Goal: Complete Application Form: Complete application form

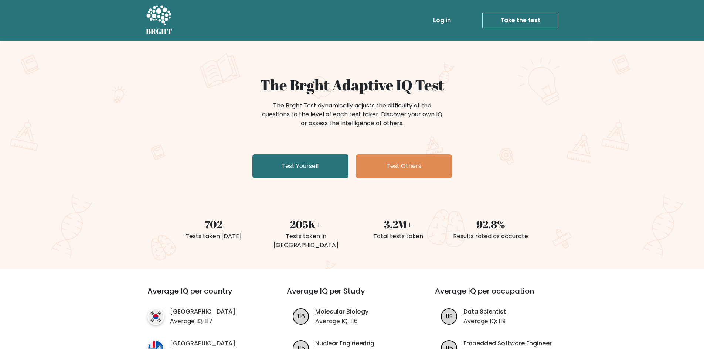
click at [516, 20] on link "Take the test" at bounding box center [520, 21] width 76 height 16
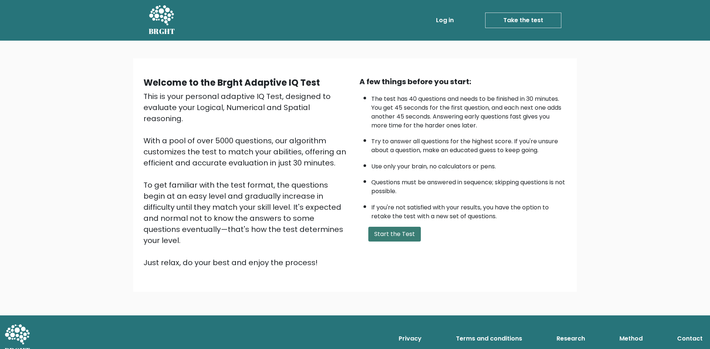
click at [397, 234] on button "Start the Test" at bounding box center [394, 234] width 52 height 15
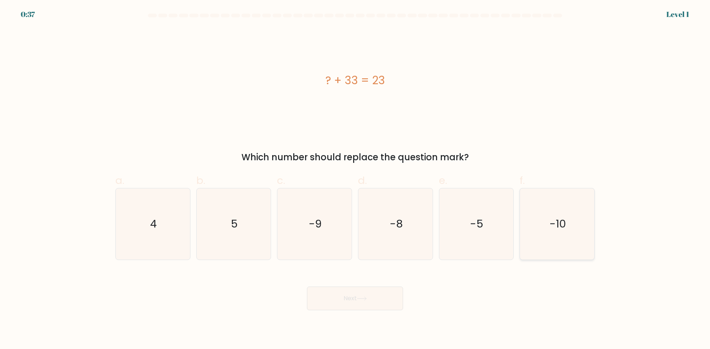
click at [553, 219] on text "-10" at bounding box center [557, 224] width 17 height 15
click at [567, 217] on icon "-10" at bounding box center [556, 224] width 71 height 71
click at [355, 180] on input "f. -10" at bounding box center [355, 177] width 0 height 5
radio input "true"
click at [382, 293] on button "Next" at bounding box center [355, 299] width 96 height 24
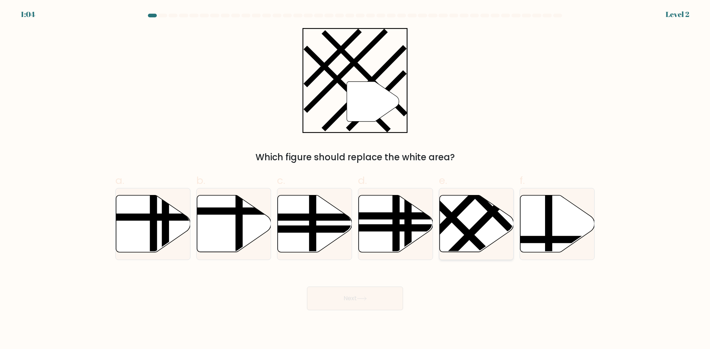
click at [484, 225] on line at bounding box center [481, 223] width 81 height 82
click at [355, 180] on input "e." at bounding box center [355, 177] width 0 height 5
radio input "true"
click at [369, 296] on button "Next" at bounding box center [355, 299] width 96 height 24
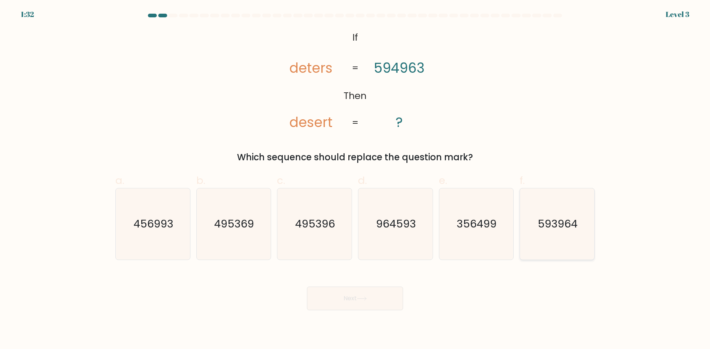
click at [574, 227] on text "593964" at bounding box center [558, 224] width 40 height 15
click at [355, 180] on input "f. 593964" at bounding box center [355, 177] width 0 height 5
radio input "true"
click at [318, 301] on button "Next" at bounding box center [355, 299] width 96 height 24
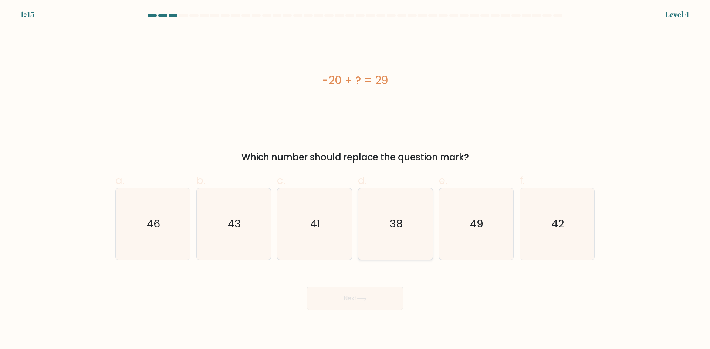
click at [402, 224] on text "38" at bounding box center [396, 224] width 13 height 15
click at [355, 180] on input "d. 38" at bounding box center [355, 177] width 0 height 5
radio input "true"
click at [471, 224] on text "49" at bounding box center [476, 224] width 13 height 15
click at [355, 180] on input "e. 49" at bounding box center [355, 177] width 0 height 5
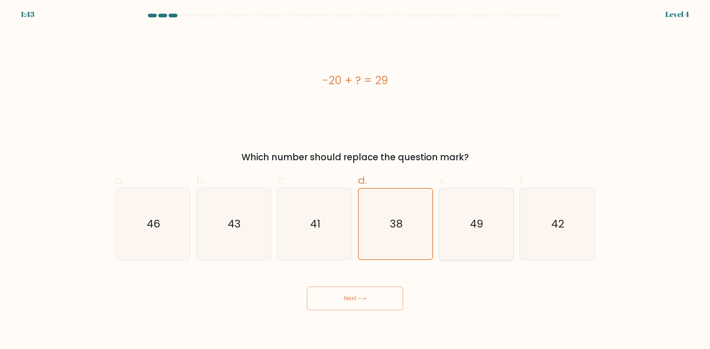
radio input "true"
click at [367, 298] on icon at bounding box center [362, 299] width 10 height 4
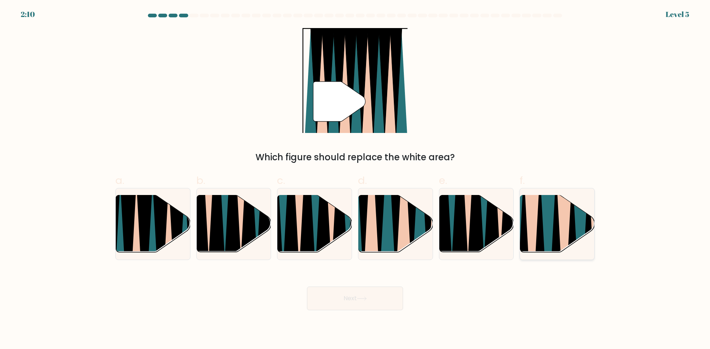
click at [569, 215] on icon at bounding box center [564, 256] width 16 height 148
click at [355, 180] on input "f." at bounding box center [355, 177] width 0 height 5
radio input "true"
click at [361, 301] on button "Next" at bounding box center [355, 299] width 96 height 24
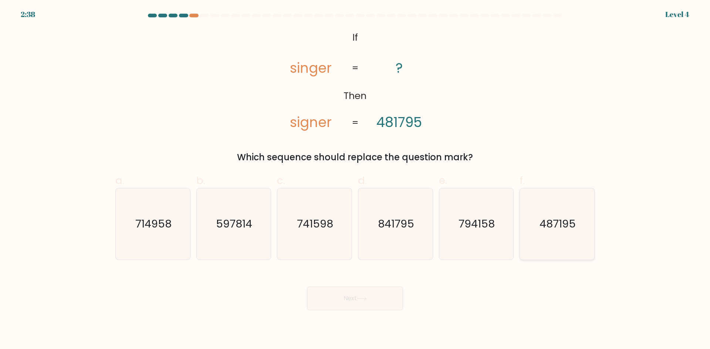
click at [549, 211] on icon "487195" at bounding box center [556, 224] width 71 height 71
click at [355, 180] on input "f. 487195" at bounding box center [355, 177] width 0 height 5
radio input "true"
click at [319, 303] on button "Next" at bounding box center [355, 299] width 96 height 24
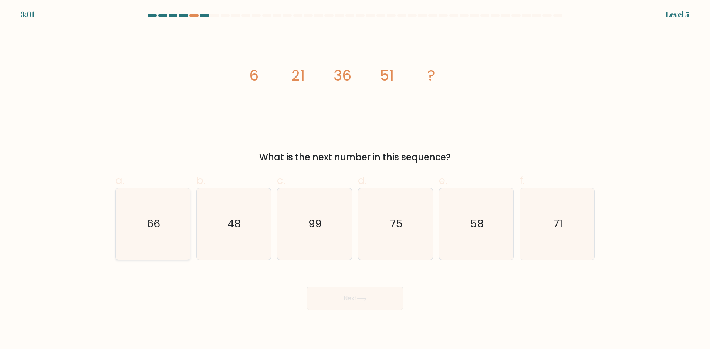
click at [150, 240] on icon "66" at bounding box center [152, 224] width 71 height 71
click at [355, 180] on input "a. 66" at bounding box center [355, 177] width 0 height 5
radio input "true"
click at [376, 301] on button "Next" at bounding box center [355, 299] width 96 height 24
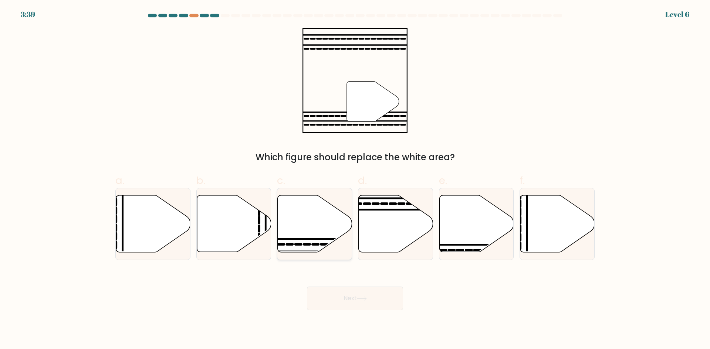
click at [318, 227] on icon at bounding box center [315, 224] width 74 height 57
click at [355, 180] on input "c." at bounding box center [355, 177] width 0 height 5
radio input "true"
click at [344, 296] on button "Next" at bounding box center [355, 299] width 96 height 24
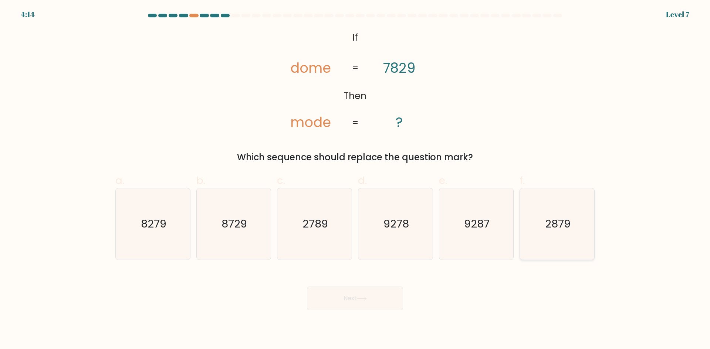
click at [551, 217] on text "2879" at bounding box center [558, 224] width 26 height 15
click at [355, 180] on input "f. 2879" at bounding box center [355, 177] width 0 height 5
radio input "true"
click at [388, 295] on button "Next" at bounding box center [355, 299] width 96 height 24
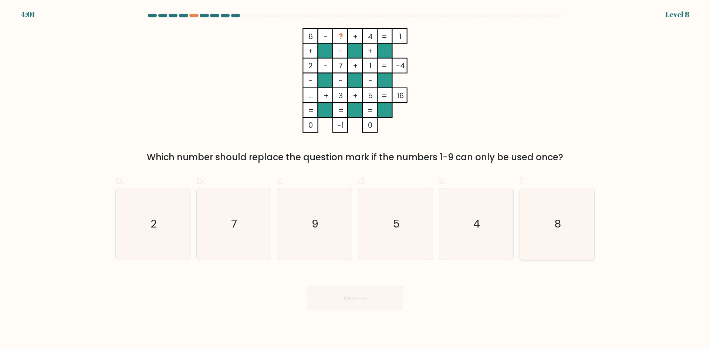
click at [559, 217] on text "8" at bounding box center [557, 224] width 7 height 15
click at [355, 180] on input "f. 8" at bounding box center [355, 177] width 0 height 5
radio input "true"
click at [362, 297] on icon at bounding box center [362, 299] width 10 height 4
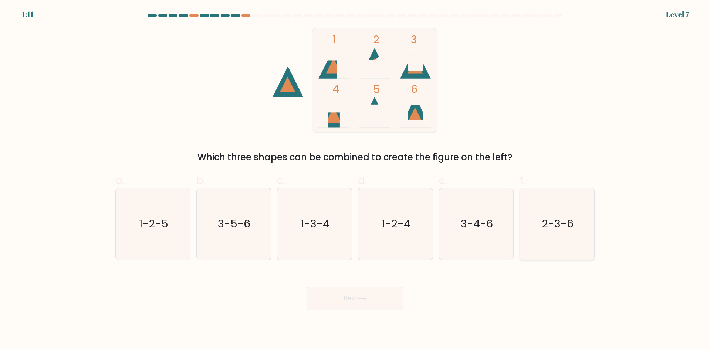
click at [549, 224] on text "2-3-6" at bounding box center [558, 224] width 32 height 15
click at [355, 180] on input "f. 2-3-6" at bounding box center [355, 177] width 0 height 5
radio input "true"
click at [386, 293] on button "Next" at bounding box center [355, 299] width 96 height 24
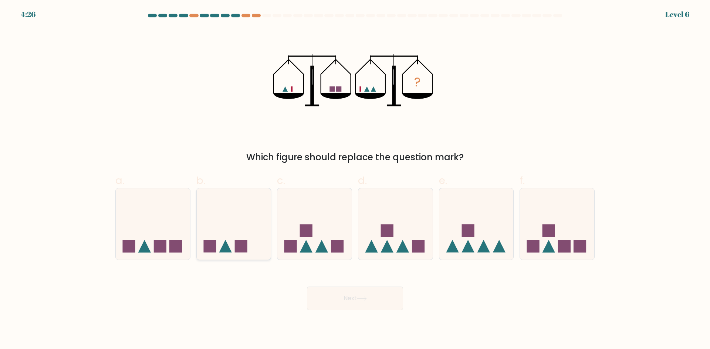
click at [228, 251] on icon at bounding box center [225, 246] width 13 height 13
click at [355, 180] on input "b." at bounding box center [355, 177] width 0 height 5
radio input "true"
click at [373, 299] on button "Next" at bounding box center [355, 299] width 96 height 24
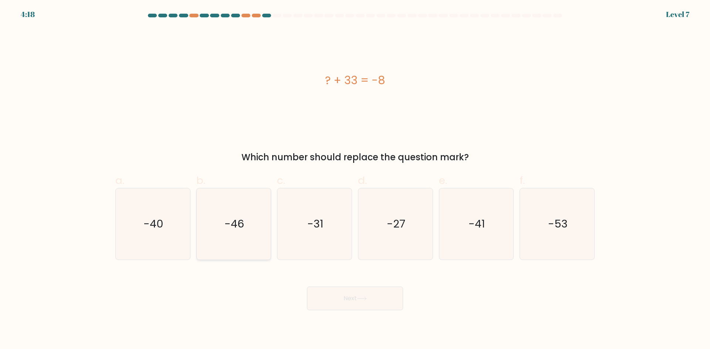
click at [237, 224] on text "-46" at bounding box center [234, 224] width 20 height 15
click at [355, 180] on input "b. -46" at bounding box center [355, 177] width 0 height 5
radio input "true"
click at [368, 295] on button "Next" at bounding box center [355, 299] width 96 height 24
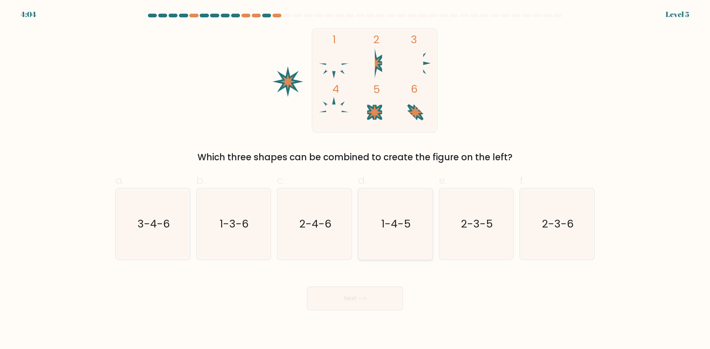
click at [394, 229] on text "1-4-5" at bounding box center [396, 224] width 30 height 15
click at [355, 180] on input "d. 1-4-5" at bounding box center [355, 177] width 0 height 5
radio input "true"
click at [352, 299] on button "Next" at bounding box center [355, 299] width 96 height 24
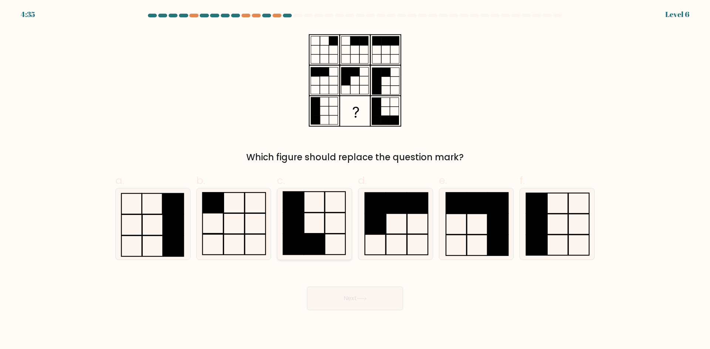
click at [317, 232] on icon at bounding box center [314, 224] width 71 height 71
click at [355, 180] on input "c." at bounding box center [355, 177] width 0 height 5
radio input "true"
click at [348, 299] on button "Next" at bounding box center [355, 299] width 96 height 24
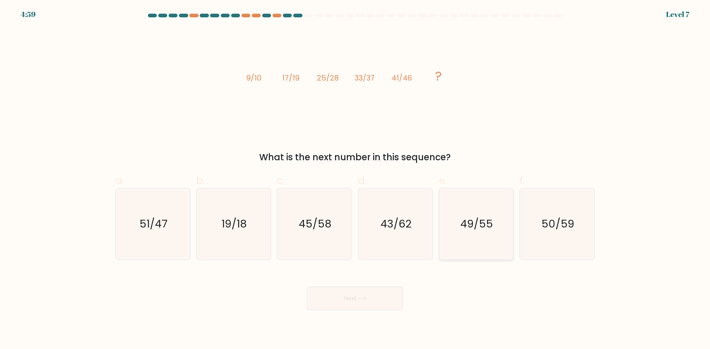
click at [484, 221] on text "49/55" at bounding box center [477, 224] width 33 height 15
click at [355, 180] on input "e. 49/55" at bounding box center [355, 177] width 0 height 5
radio input "true"
click at [379, 292] on button "Next" at bounding box center [355, 299] width 96 height 24
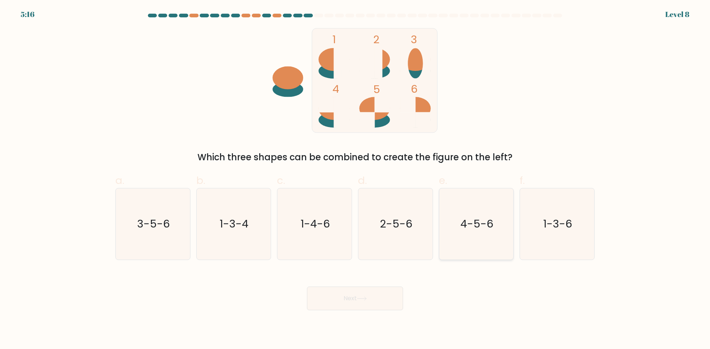
drag, startPoint x: 483, startPoint y: 222, endPoint x: 463, endPoint y: 241, distance: 27.7
click at [483, 222] on text "4-5-6" at bounding box center [476, 224] width 33 height 15
click at [355, 180] on input "e. 4-5-6" at bounding box center [355, 177] width 0 height 5
radio input "true"
click at [374, 287] on button "Next" at bounding box center [355, 299] width 96 height 24
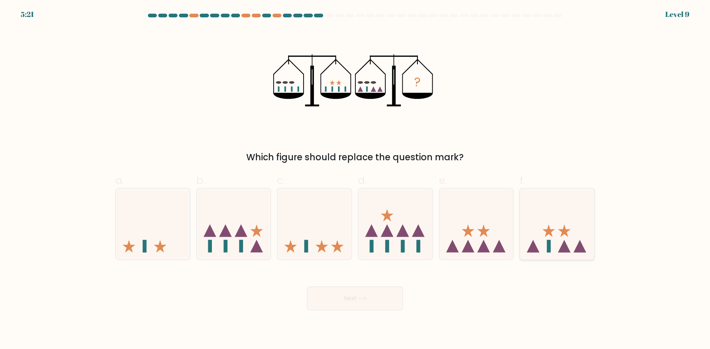
click at [560, 242] on icon at bounding box center [557, 223] width 74 height 61
click at [355, 180] on input "f." at bounding box center [355, 177] width 0 height 5
radio input "true"
click at [381, 294] on button "Next" at bounding box center [355, 299] width 96 height 24
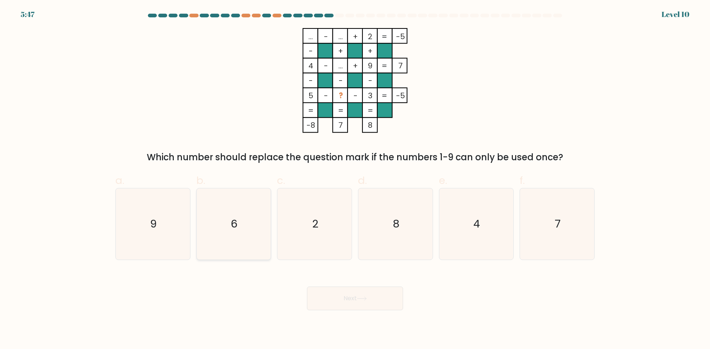
click at [229, 225] on icon "6" at bounding box center [233, 224] width 71 height 71
click at [355, 180] on input "b. 6" at bounding box center [355, 177] width 0 height 5
radio input "true"
click at [356, 299] on button "Next" at bounding box center [355, 299] width 96 height 24
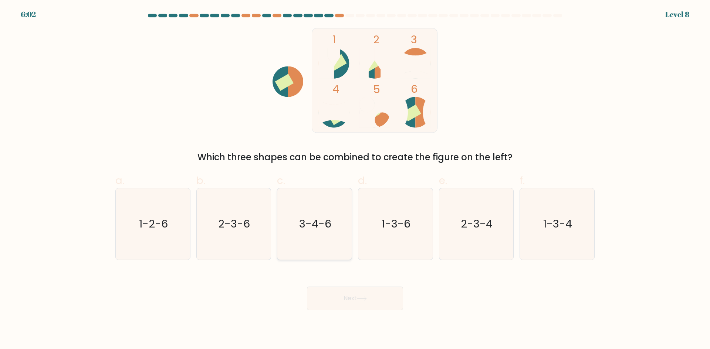
click at [320, 234] on icon "3-4-6" at bounding box center [314, 224] width 71 height 71
click at [355, 180] on input "c. 3-4-6" at bounding box center [355, 177] width 0 height 5
radio input "true"
click at [344, 297] on button "Next" at bounding box center [355, 299] width 96 height 24
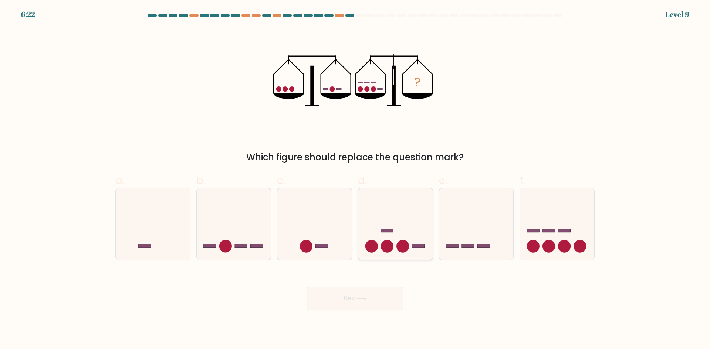
click at [401, 240] on icon at bounding box center [395, 223] width 74 height 61
click at [355, 180] on input "d." at bounding box center [355, 177] width 0 height 5
radio input "true"
click at [361, 298] on icon at bounding box center [362, 299] width 10 height 4
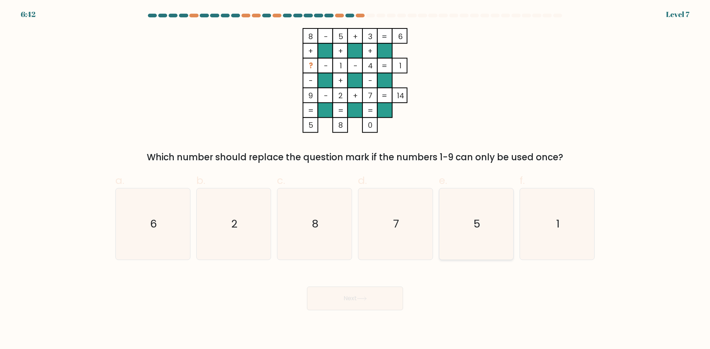
click at [505, 228] on icon "5" at bounding box center [475, 224] width 71 height 71
click at [355, 180] on input "e. 5" at bounding box center [355, 177] width 0 height 5
radio input "true"
click at [349, 291] on button "Next" at bounding box center [355, 299] width 96 height 24
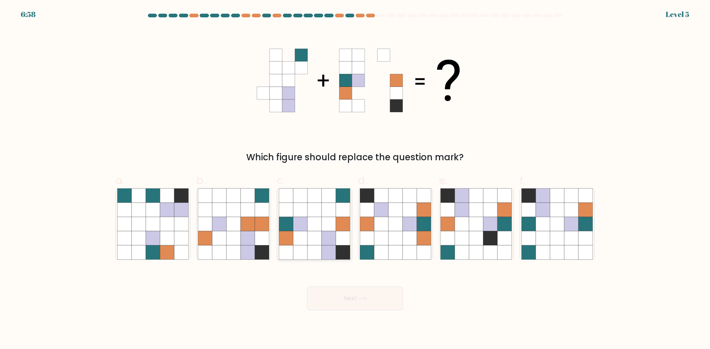
click at [332, 232] on icon at bounding box center [329, 238] width 14 height 14
click at [355, 180] on input "c." at bounding box center [355, 177] width 0 height 5
radio input "true"
click at [350, 301] on button "Next" at bounding box center [355, 299] width 96 height 24
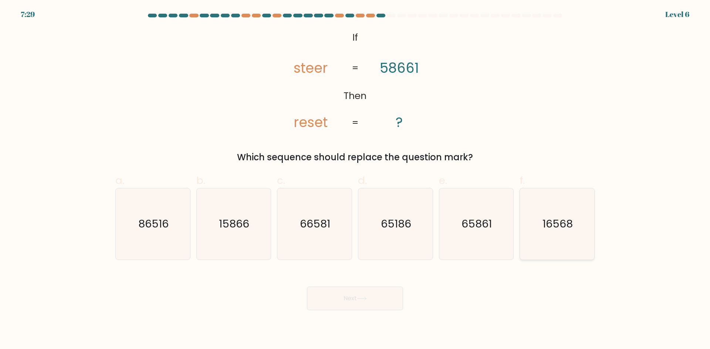
click at [551, 220] on text "16568" at bounding box center [558, 224] width 30 height 15
click at [355, 180] on input "f. 16568" at bounding box center [355, 177] width 0 height 5
radio input "true"
click at [370, 303] on button "Next" at bounding box center [355, 299] width 96 height 24
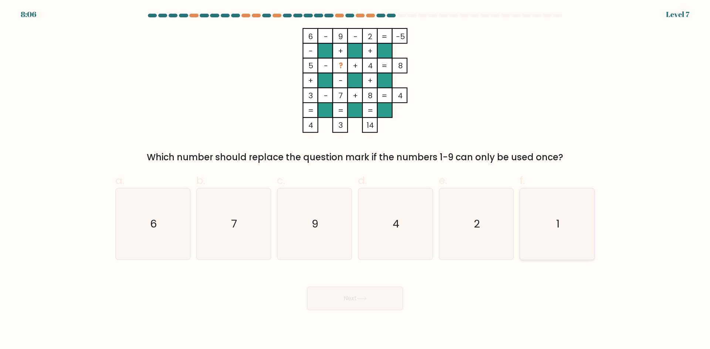
click at [560, 214] on icon "1" at bounding box center [556, 224] width 71 height 71
click at [355, 180] on input "f. 1" at bounding box center [355, 177] width 0 height 5
radio input "true"
click at [359, 295] on button "Next" at bounding box center [355, 299] width 96 height 24
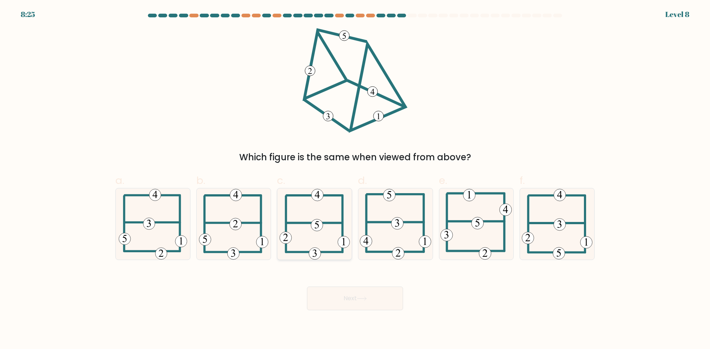
click at [316, 230] on 115 at bounding box center [317, 225] width 12 height 12
click at [355, 180] on input "c." at bounding box center [355, 177] width 0 height 5
radio input "true"
click at [357, 295] on button "Next" at bounding box center [355, 299] width 96 height 24
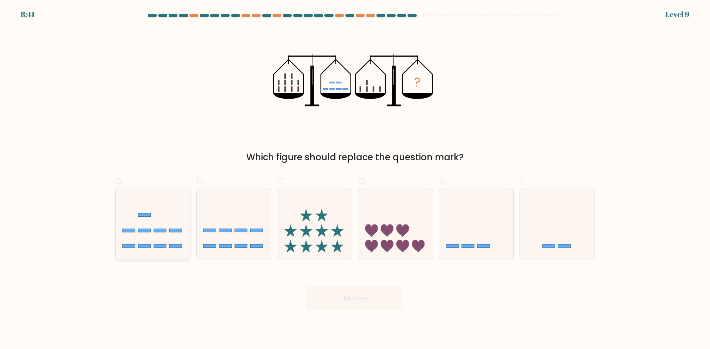
click at [177, 235] on icon at bounding box center [153, 223] width 74 height 61
click at [355, 180] on input "a." at bounding box center [355, 177] width 0 height 5
radio input "true"
click at [372, 302] on button "Next" at bounding box center [355, 299] width 96 height 24
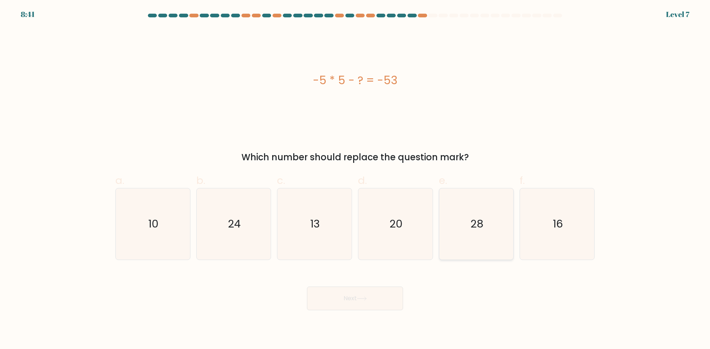
click at [462, 223] on icon "28" at bounding box center [475, 224] width 71 height 71
click at [355, 180] on input "e. 28" at bounding box center [355, 177] width 0 height 5
radio input "true"
click at [362, 305] on button "Next" at bounding box center [355, 299] width 96 height 24
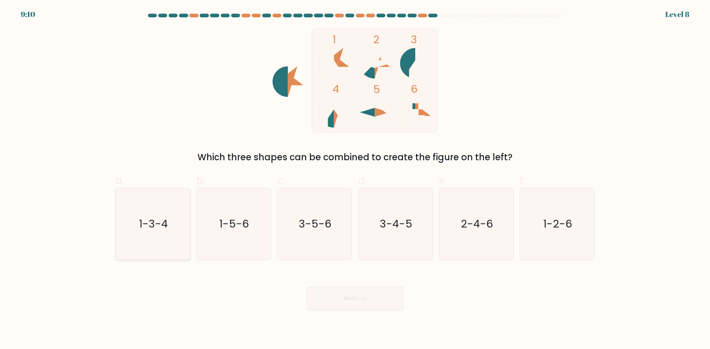
click at [158, 225] on text "1-3-4" at bounding box center [153, 224] width 29 height 15
click at [355, 180] on input "a. 1-3-4" at bounding box center [355, 177] width 0 height 5
radio input "true"
click at [357, 295] on button "Next" at bounding box center [355, 299] width 96 height 24
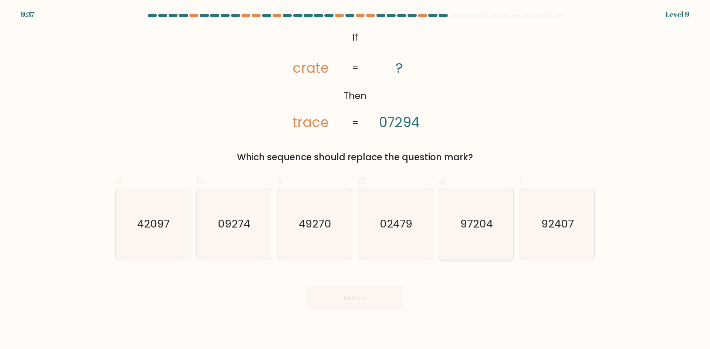
click at [481, 225] on text "97204" at bounding box center [477, 224] width 33 height 15
click at [355, 180] on input "e. 97204" at bounding box center [355, 177] width 0 height 5
radio input "true"
click at [340, 298] on button "Next" at bounding box center [355, 299] width 96 height 24
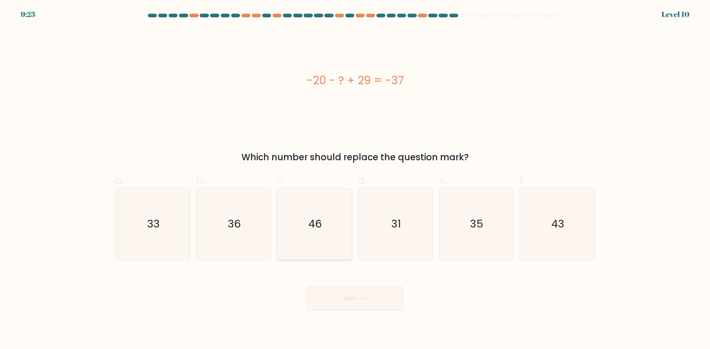
click at [309, 218] on text "46" at bounding box center [315, 224] width 13 height 15
click at [355, 180] on input "c. 46" at bounding box center [355, 177] width 0 height 5
radio input "true"
click at [348, 302] on button "Next" at bounding box center [355, 299] width 96 height 24
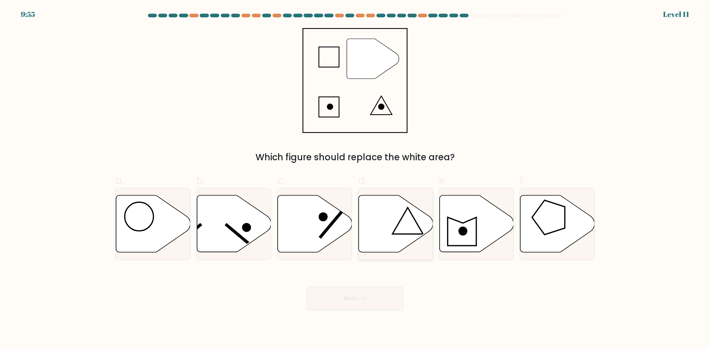
click at [390, 223] on icon at bounding box center [396, 224] width 74 height 57
click at [355, 180] on input "d." at bounding box center [355, 177] width 0 height 5
radio input "true"
click at [378, 297] on button "Next" at bounding box center [355, 299] width 96 height 24
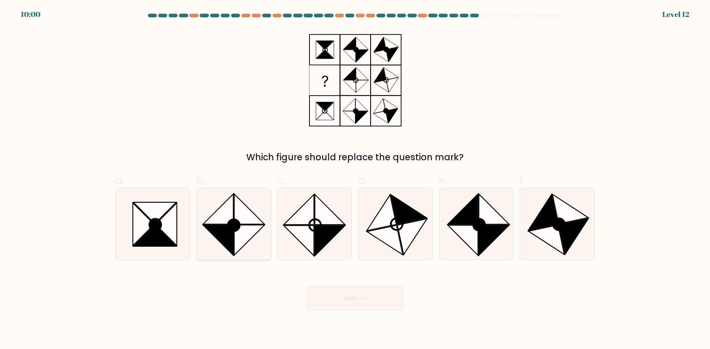
click at [232, 225] on circle at bounding box center [233, 225] width 17 height 17
click at [355, 180] on input "b." at bounding box center [355, 177] width 0 height 5
radio input "true"
click at [359, 301] on icon at bounding box center [362, 299] width 10 height 4
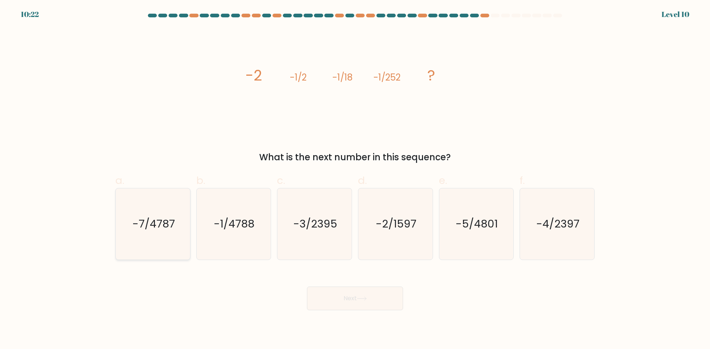
click at [164, 232] on icon "-7/4787" at bounding box center [152, 224] width 71 height 71
click at [355, 180] on input "a. -7/4787" at bounding box center [355, 177] width 0 height 5
radio input "true"
click at [357, 300] on button "Next" at bounding box center [355, 299] width 96 height 24
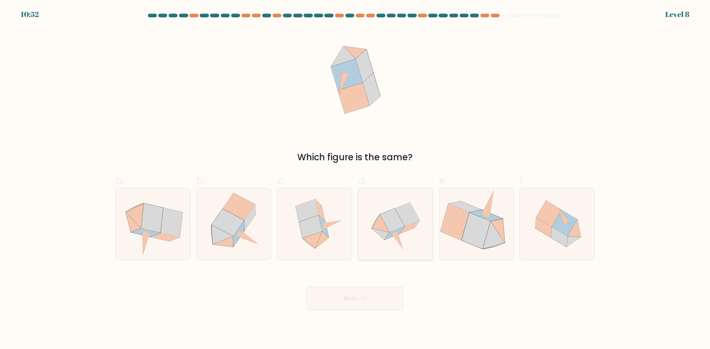
click at [401, 218] on icon at bounding box center [407, 215] width 24 height 24
click at [355, 180] on input "d." at bounding box center [355, 177] width 0 height 5
radio input "true"
click at [355, 295] on button "Next" at bounding box center [355, 299] width 96 height 24
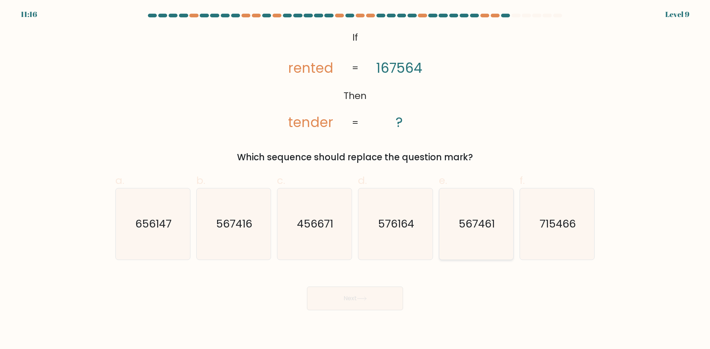
click at [484, 229] on text "567461" at bounding box center [477, 224] width 36 height 15
click at [355, 180] on input "e. 567461" at bounding box center [355, 177] width 0 height 5
radio input "true"
click at [355, 288] on button "Next" at bounding box center [355, 299] width 96 height 24
click at [355, 298] on button "Next" at bounding box center [355, 299] width 96 height 24
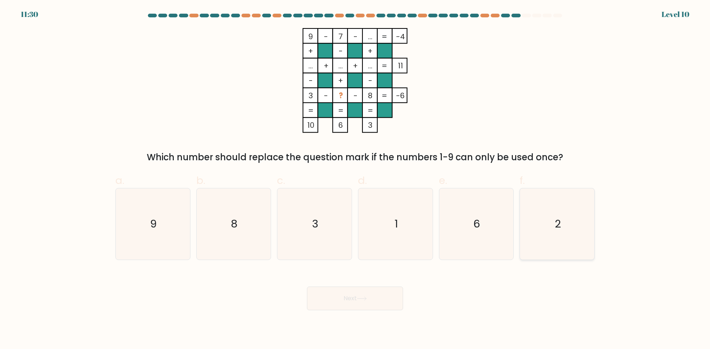
click at [554, 220] on icon "2" at bounding box center [556, 224] width 71 height 71
click at [355, 180] on input "f. 2" at bounding box center [355, 177] width 0 height 5
radio input "true"
click at [355, 299] on button "Next" at bounding box center [355, 299] width 96 height 24
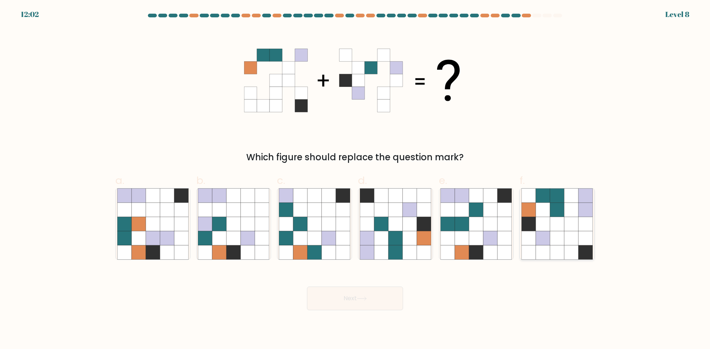
click at [551, 211] on icon at bounding box center [557, 210] width 14 height 14
click at [355, 180] on input "f." at bounding box center [355, 177] width 0 height 5
radio input "true"
click at [353, 296] on button "Next" at bounding box center [355, 299] width 96 height 24
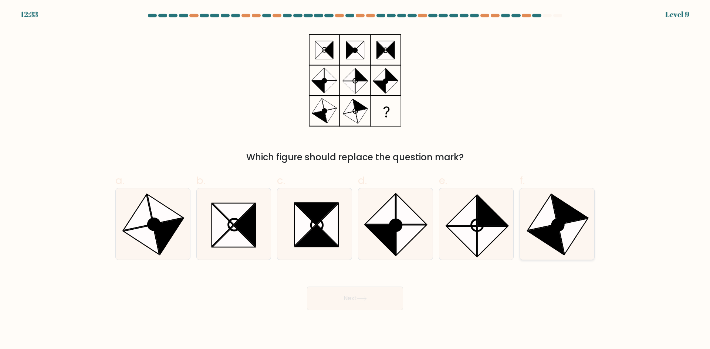
click at [550, 213] on icon at bounding box center [542, 213] width 30 height 36
click at [355, 180] on input "f." at bounding box center [355, 177] width 0 height 5
radio input "true"
click at [344, 294] on button "Next" at bounding box center [355, 299] width 96 height 24
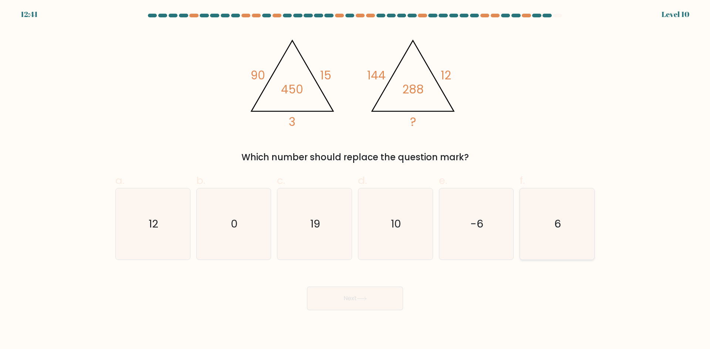
click at [576, 218] on icon "6" at bounding box center [556, 224] width 71 height 71
click at [355, 180] on input "f. 6" at bounding box center [355, 177] width 0 height 5
radio input "true"
click at [355, 302] on button "Next" at bounding box center [355, 299] width 96 height 24
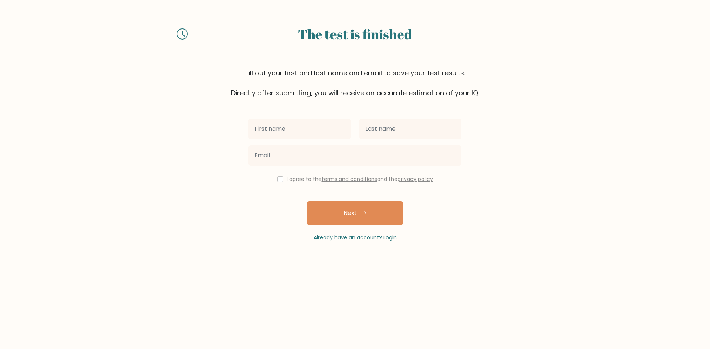
click at [316, 130] on input "text" at bounding box center [299, 129] width 102 height 21
type input "[PERSON_NAME]"
type input "Radam"
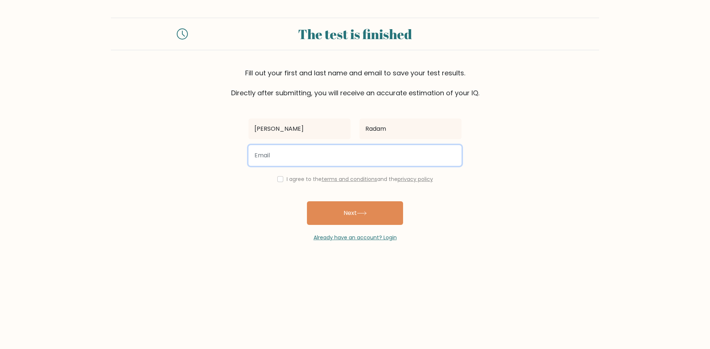
click at [299, 158] on input "email" at bounding box center [354, 155] width 213 height 21
type input "kristopherradam@gmail.com"
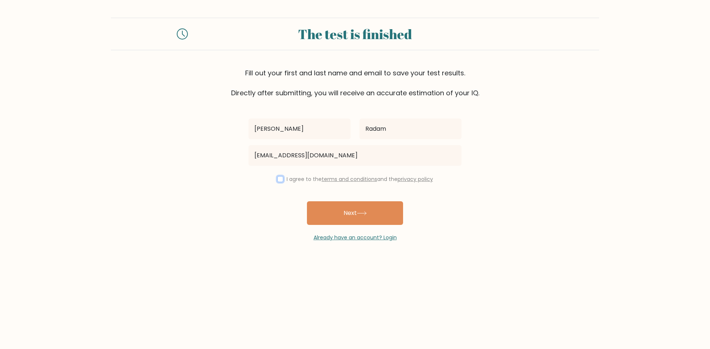
click at [277, 181] on input "checkbox" at bounding box center [280, 179] width 6 height 6
checkbox input "true"
click at [352, 211] on button "Next" at bounding box center [355, 213] width 96 height 24
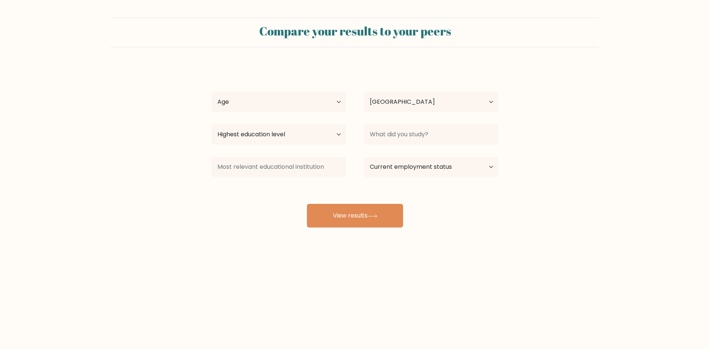
select select "PH"
click at [362, 214] on button "View results" at bounding box center [355, 216] width 96 height 24
click at [265, 97] on select "Age Under 18 years old 18-24 years old 25-34 years old 35-44 years old 45-54 ye…" at bounding box center [278, 102] width 135 height 21
select select "35_44"
click at [211, 92] on select "Age Under 18 years old 18-24 years old 25-34 years old 35-44 years old 45-54 ye…" at bounding box center [278, 102] width 135 height 21
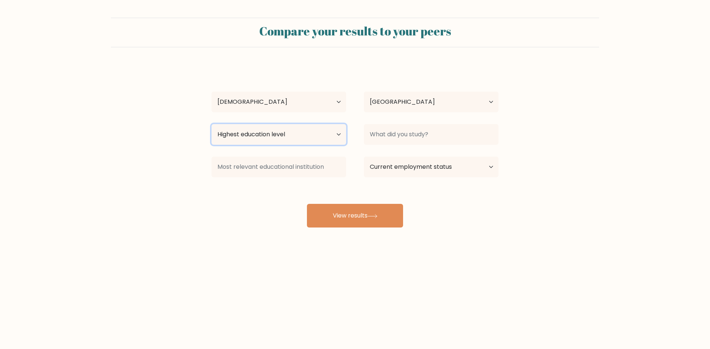
click at [304, 137] on select "Highest education level No schooling Primary Lower Secondary Upper Secondary Oc…" at bounding box center [278, 134] width 135 height 21
select select "bachelors_degree"
click at [211, 124] on select "Highest education level No schooling Primary Lower Secondary Upper Secondary Oc…" at bounding box center [278, 134] width 135 height 21
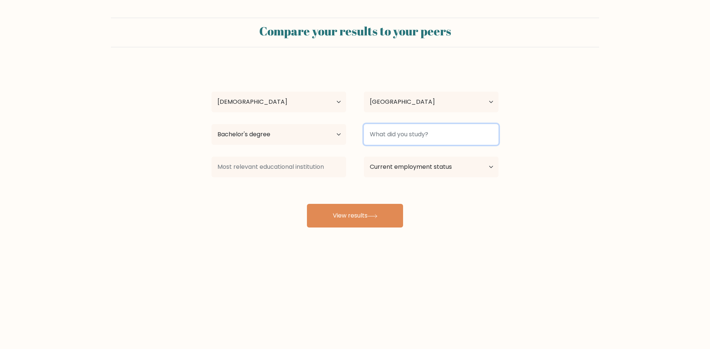
click at [435, 133] on input at bounding box center [431, 134] width 135 height 21
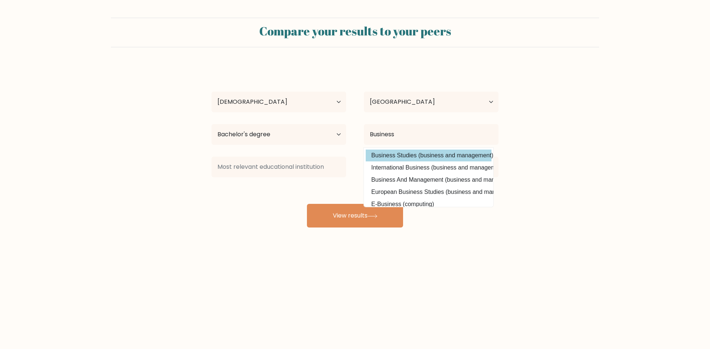
click at [427, 159] on option "Business Studies (business and management)" at bounding box center [429, 156] width 126 height 12
type input "Business Studies"
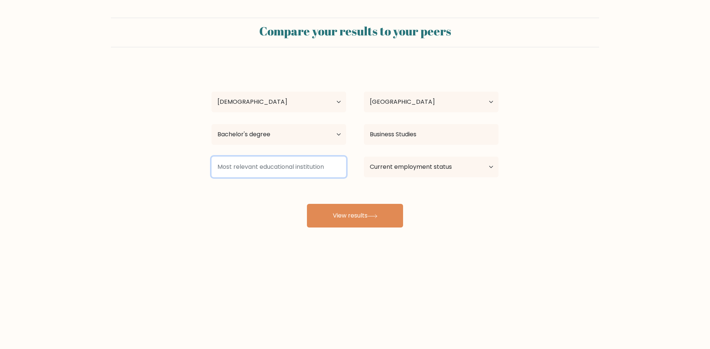
click at [295, 167] on input at bounding box center [278, 167] width 135 height 21
click at [398, 167] on select "Current employment status Employed Student Retired Other / prefer not to answer" at bounding box center [431, 167] width 135 height 21
select select "other"
click at [364, 157] on select "Current employment status Employed Student Retired Other / prefer not to answer" at bounding box center [431, 167] width 135 height 21
click at [291, 171] on input at bounding box center [278, 167] width 135 height 21
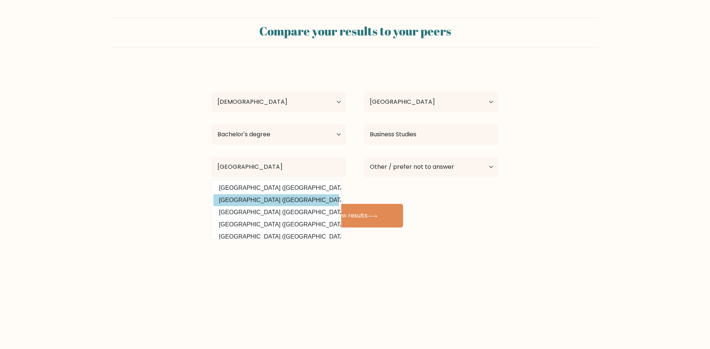
click at [259, 200] on option "Siena College of Taytay (Philippines)" at bounding box center [276, 200] width 126 height 12
type input "Siena College of Taytay"
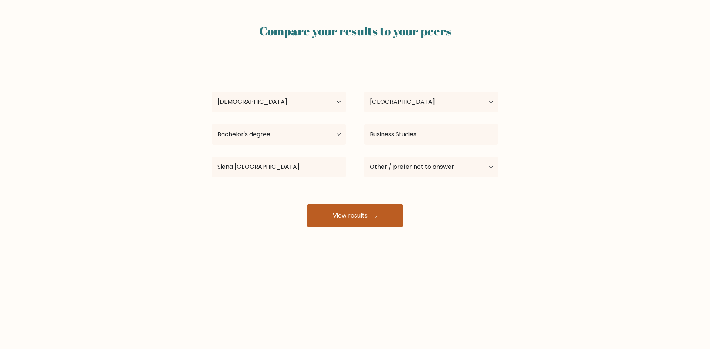
click at [370, 218] on icon at bounding box center [372, 216] width 10 height 4
